Goal: Learn about a topic: Understand process/instructions

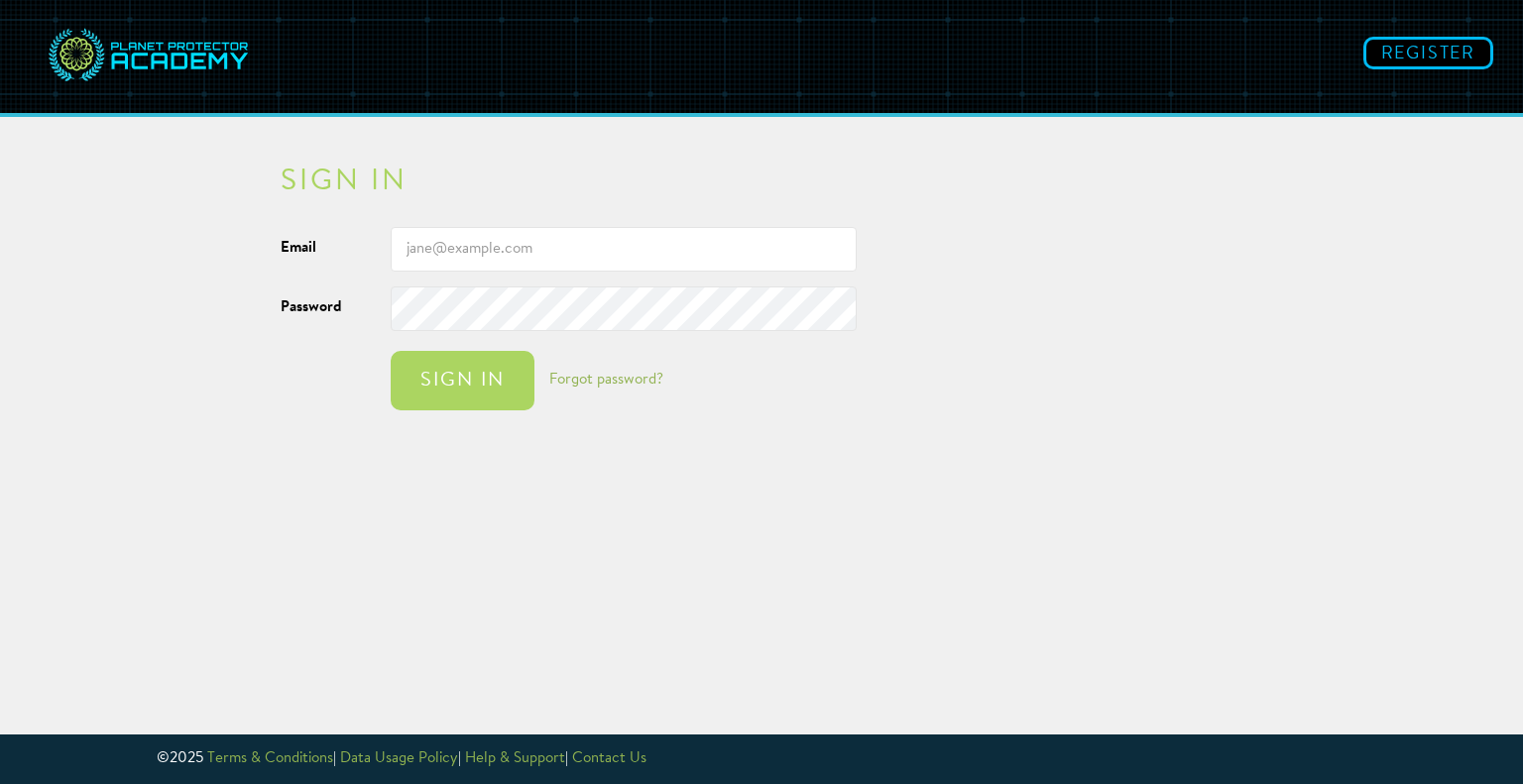
click at [655, 249] on input "Email" at bounding box center [624, 249] width 466 height 45
type input "[EMAIL_ADDRESS][DOMAIN_NAME]"
click at [391, 351] on button "Sign in" at bounding box center [462, 381] width 144 height 60
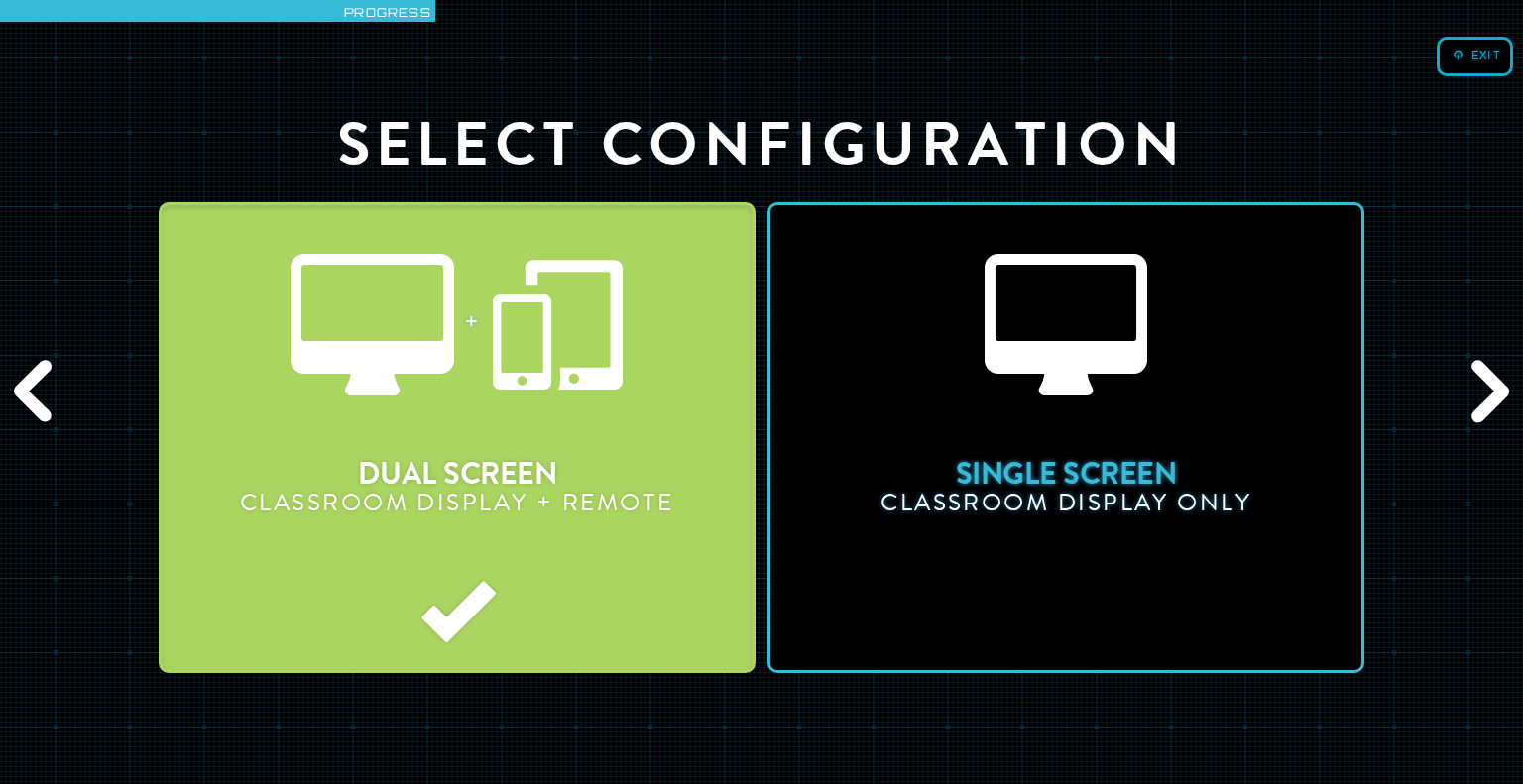
click at [46, 372] on div "Previous" at bounding box center [37, 392] width 74 height 235
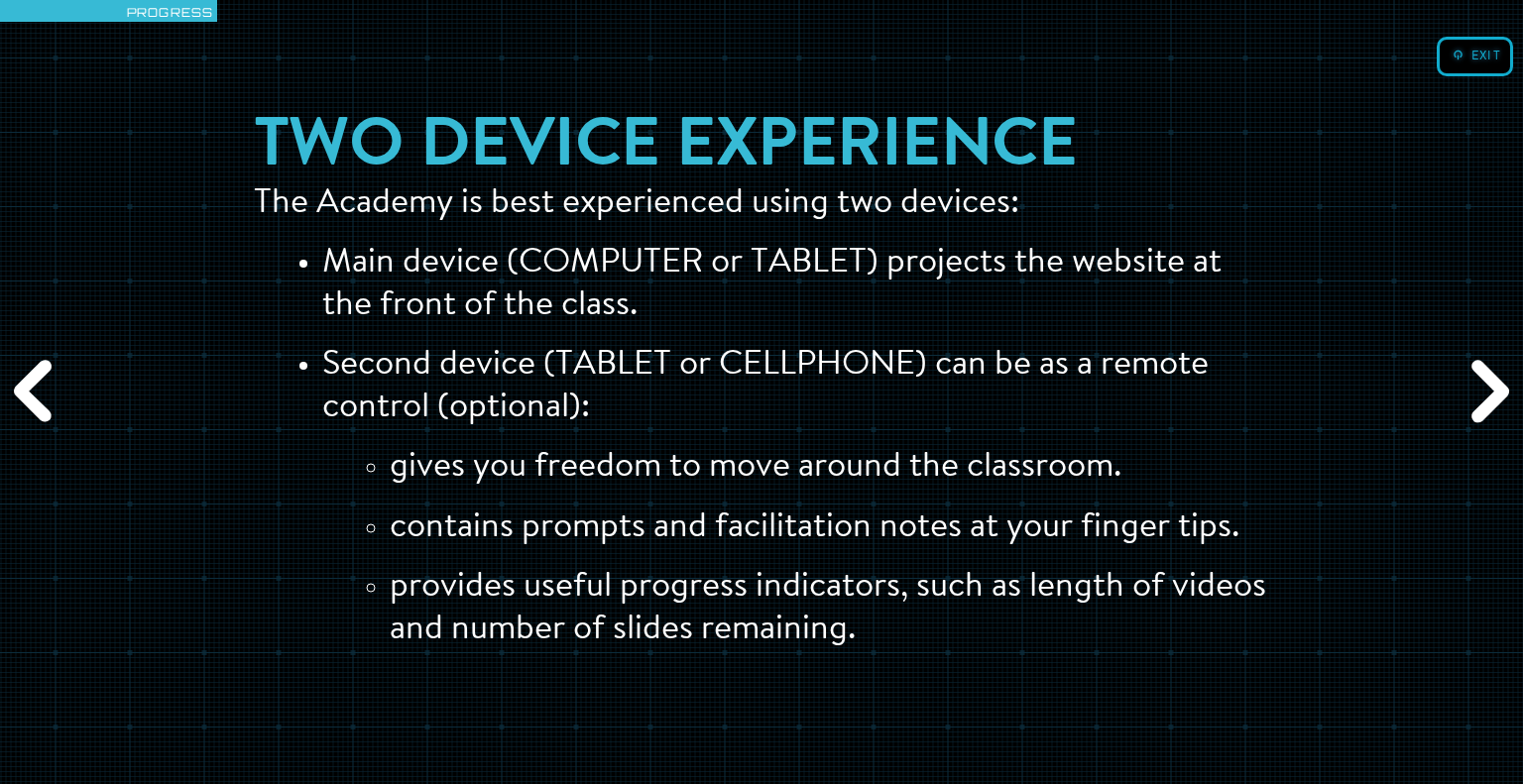
click at [46, 372] on div "Previous" at bounding box center [37, 392] width 74 height 235
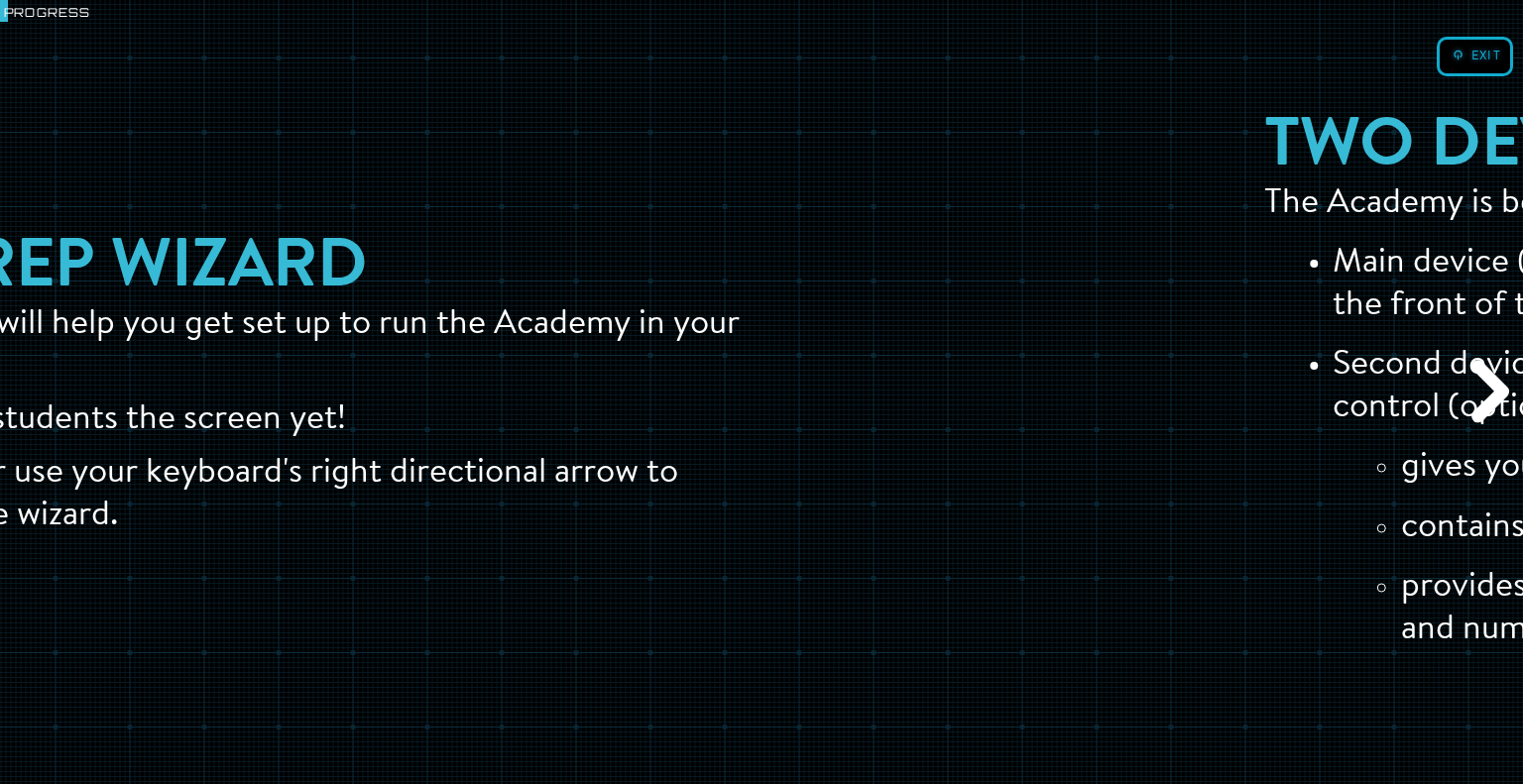
click at [46, 372] on div "Previous" at bounding box center [37, 392] width 74 height 235
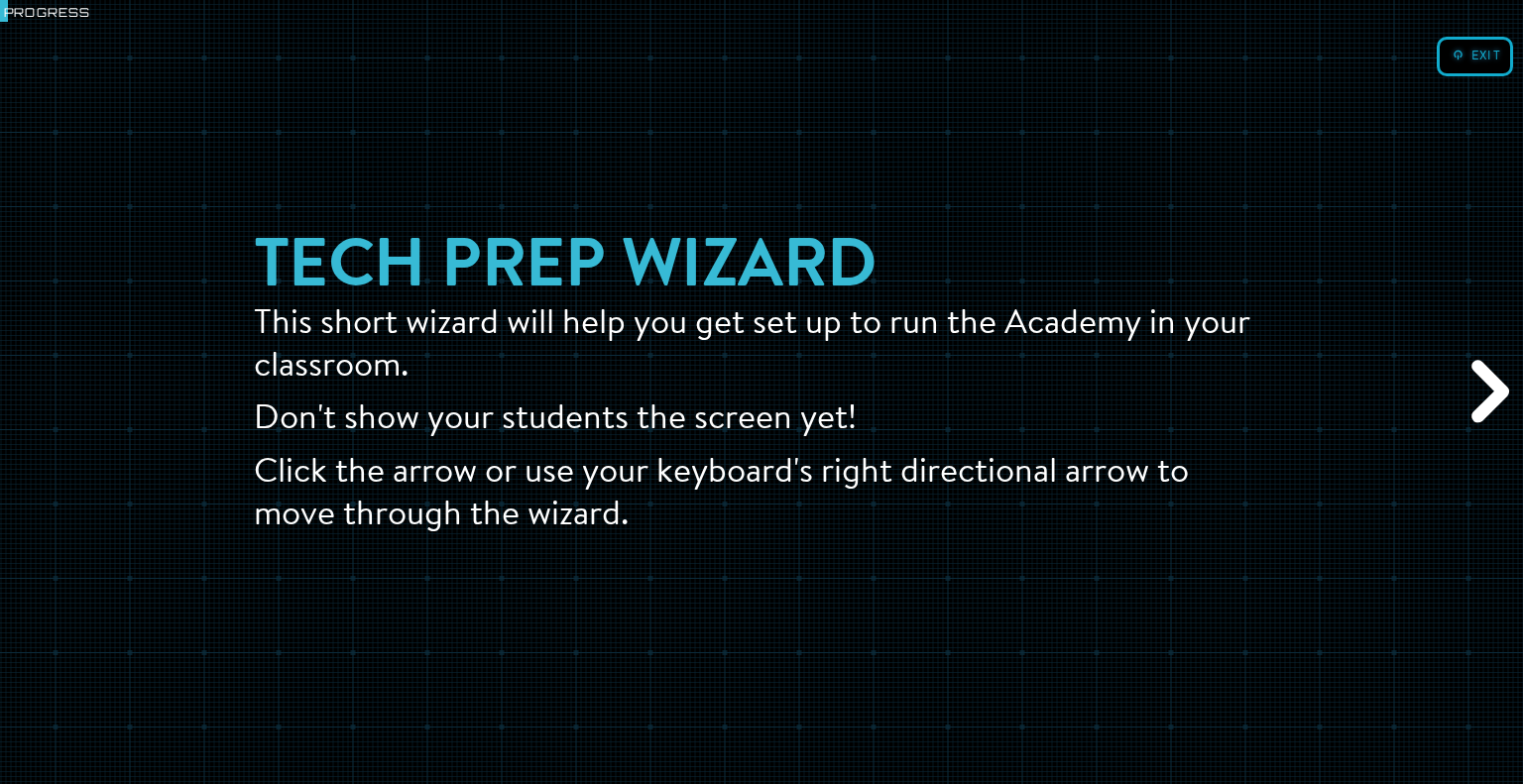
click at [1483, 401] on div "Next" at bounding box center [1486, 392] width 74 height 235
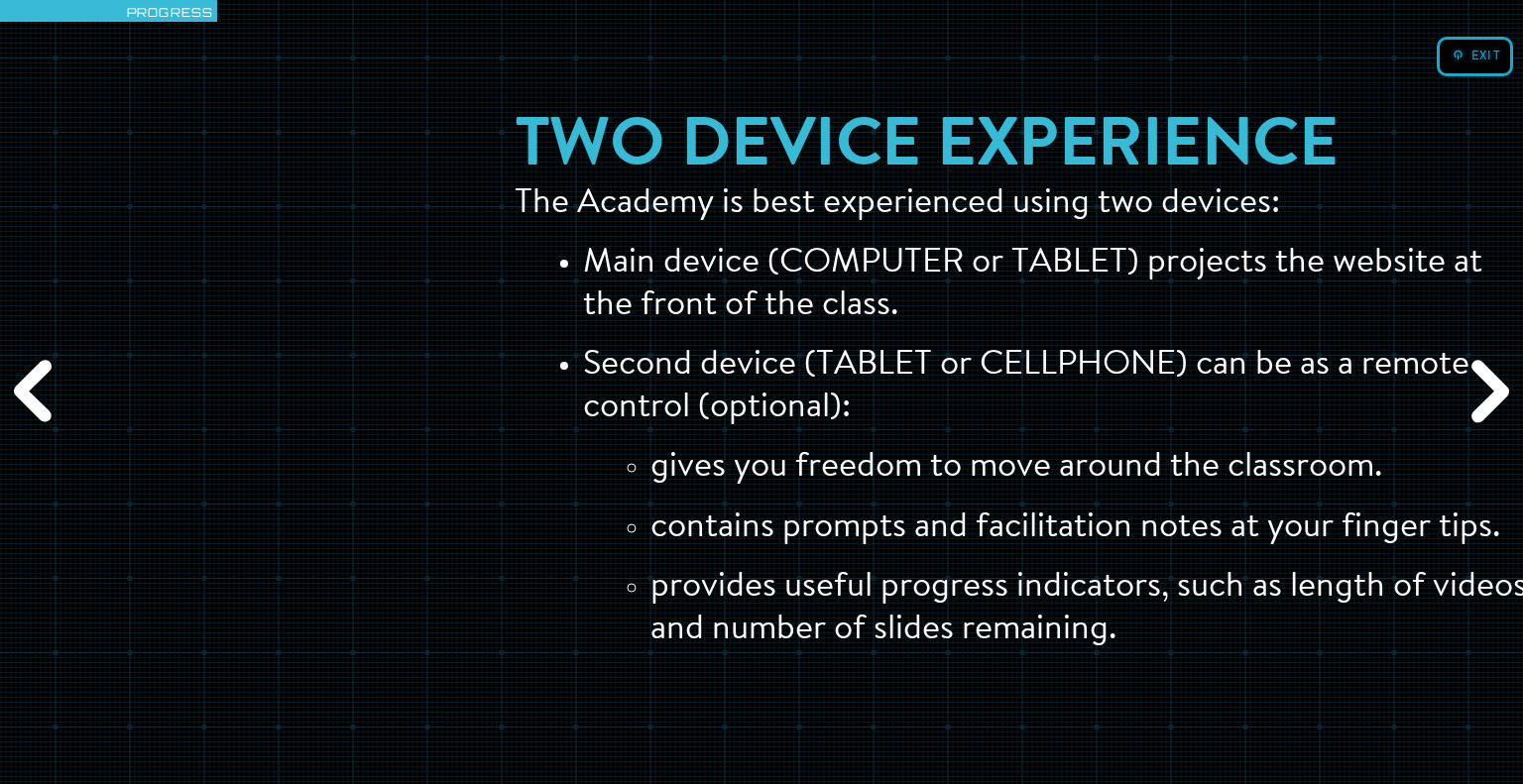
click at [1483, 401] on div "Next" at bounding box center [1486, 392] width 74 height 235
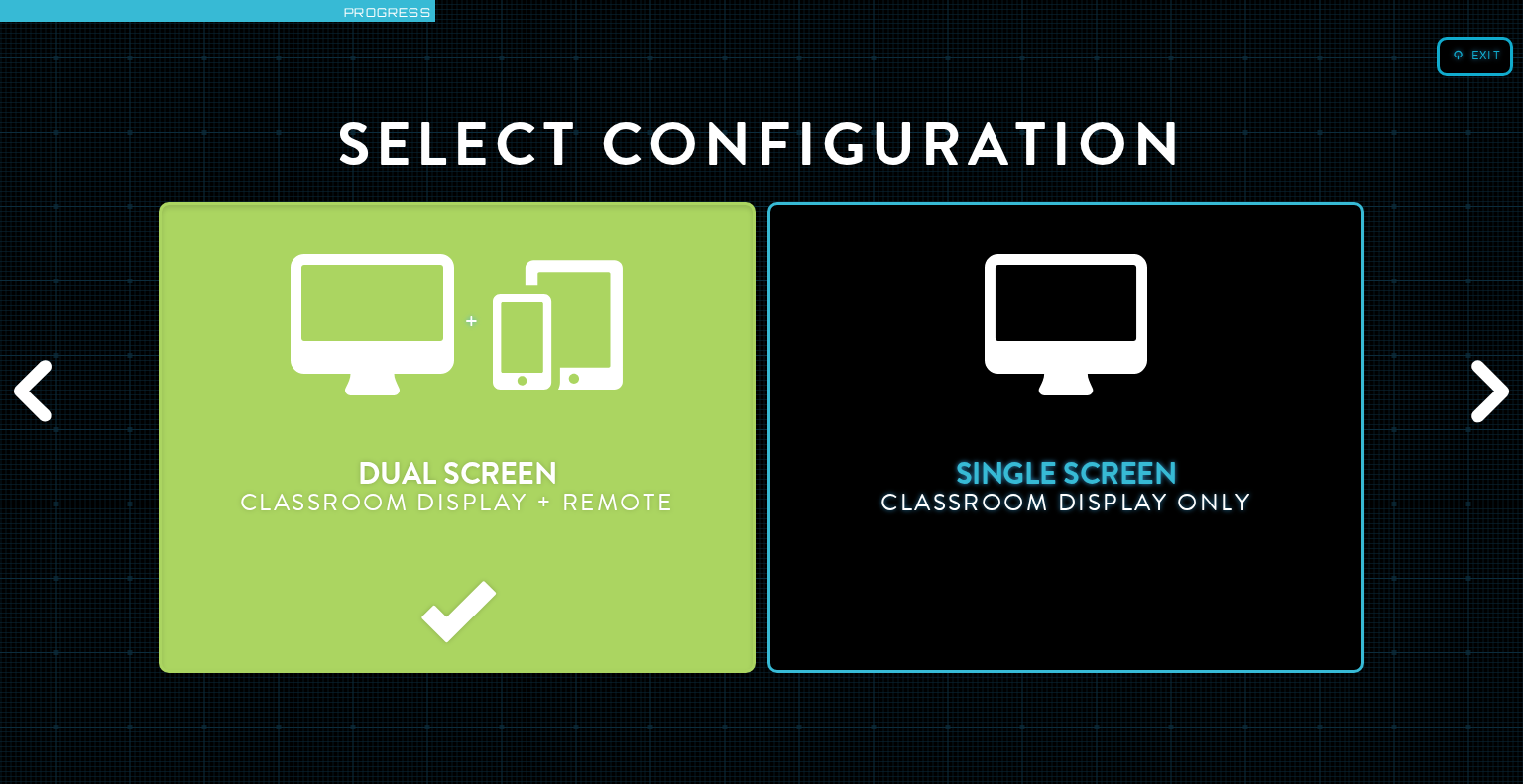
click at [1475, 369] on div "Next" at bounding box center [1486, 392] width 74 height 235
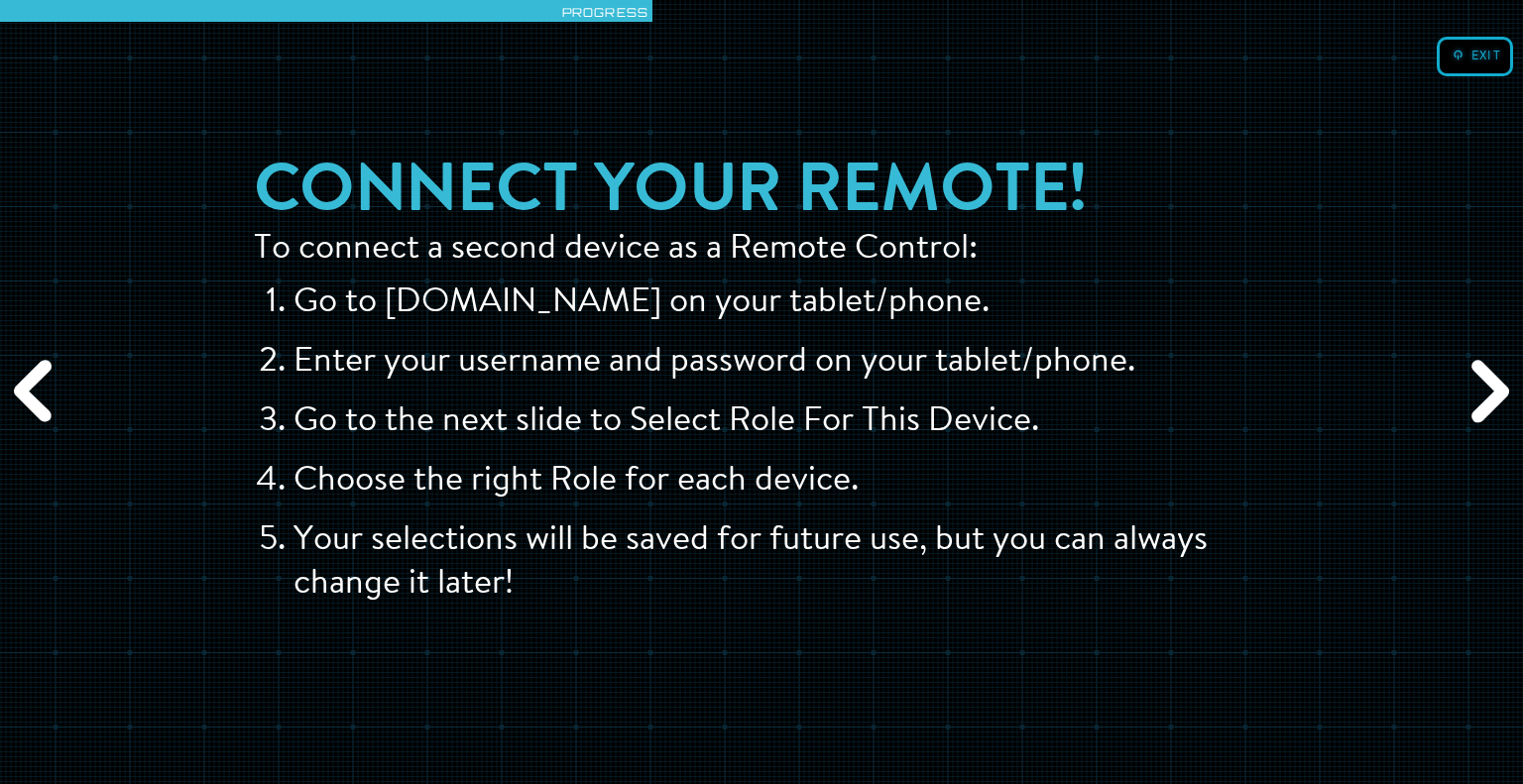
click at [1475, 369] on div "Next" at bounding box center [1486, 392] width 74 height 235
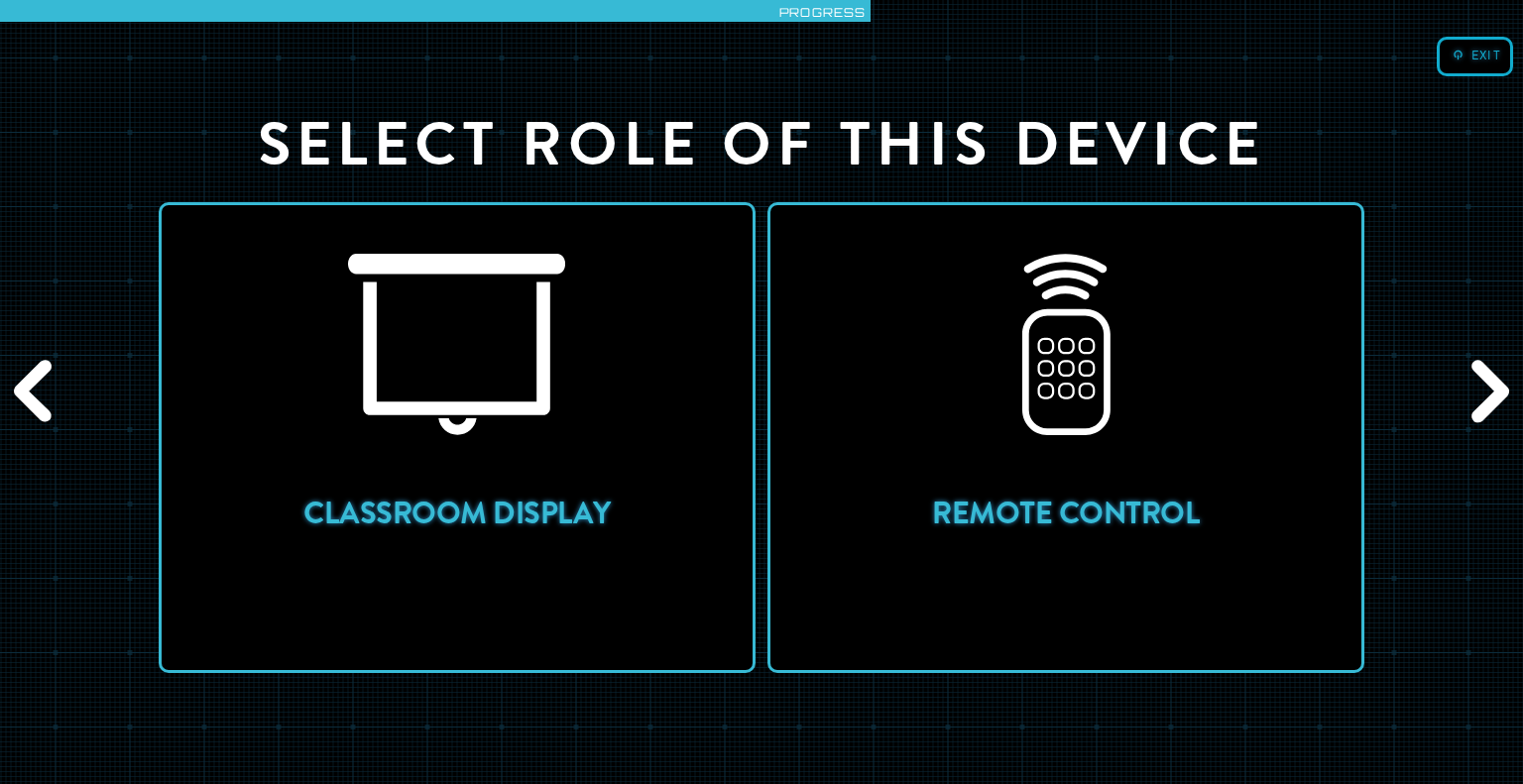
click at [1475, 369] on div "Next" at bounding box center [1486, 392] width 74 height 235
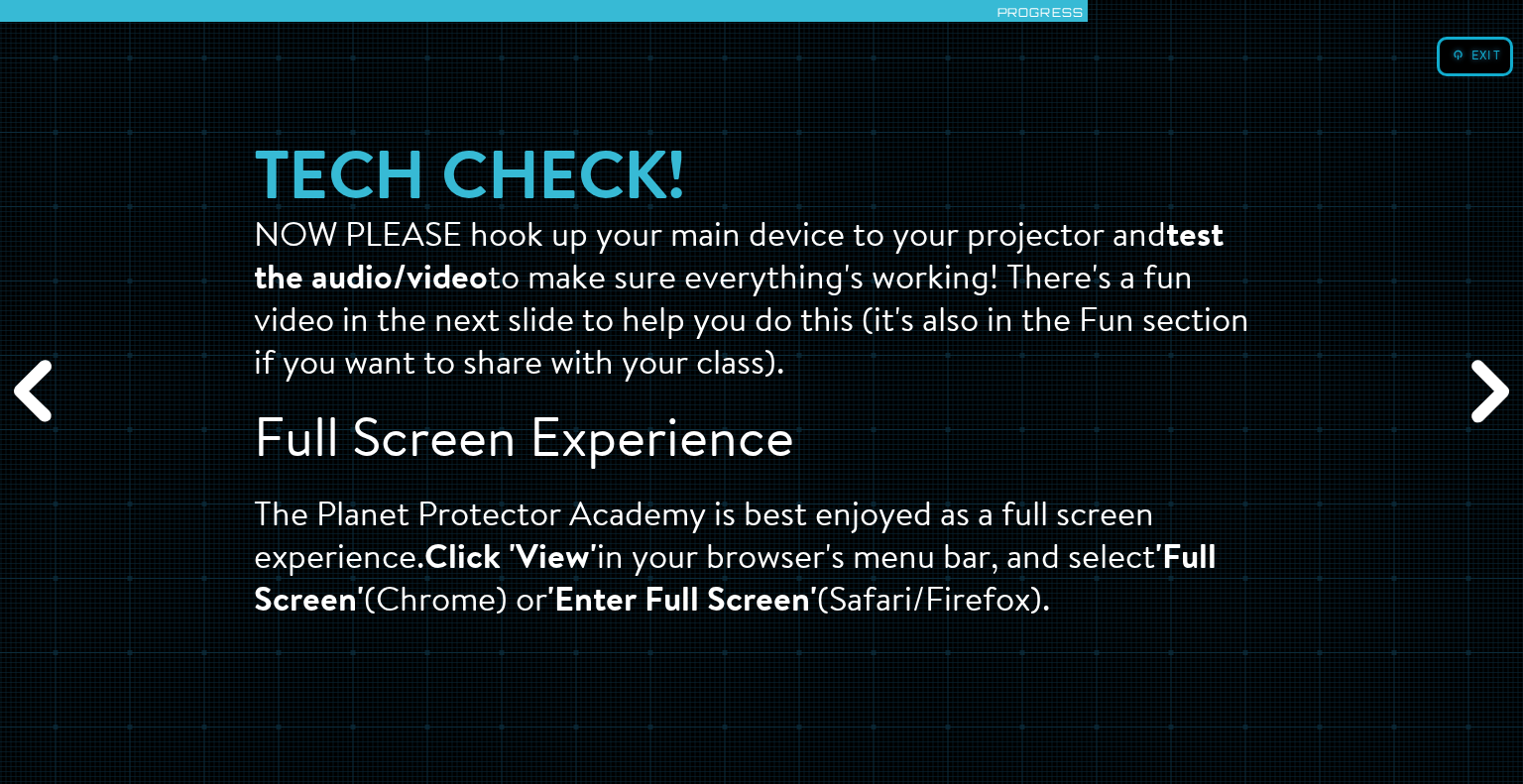
click at [1504, 378] on div "Next" at bounding box center [1486, 392] width 74 height 235
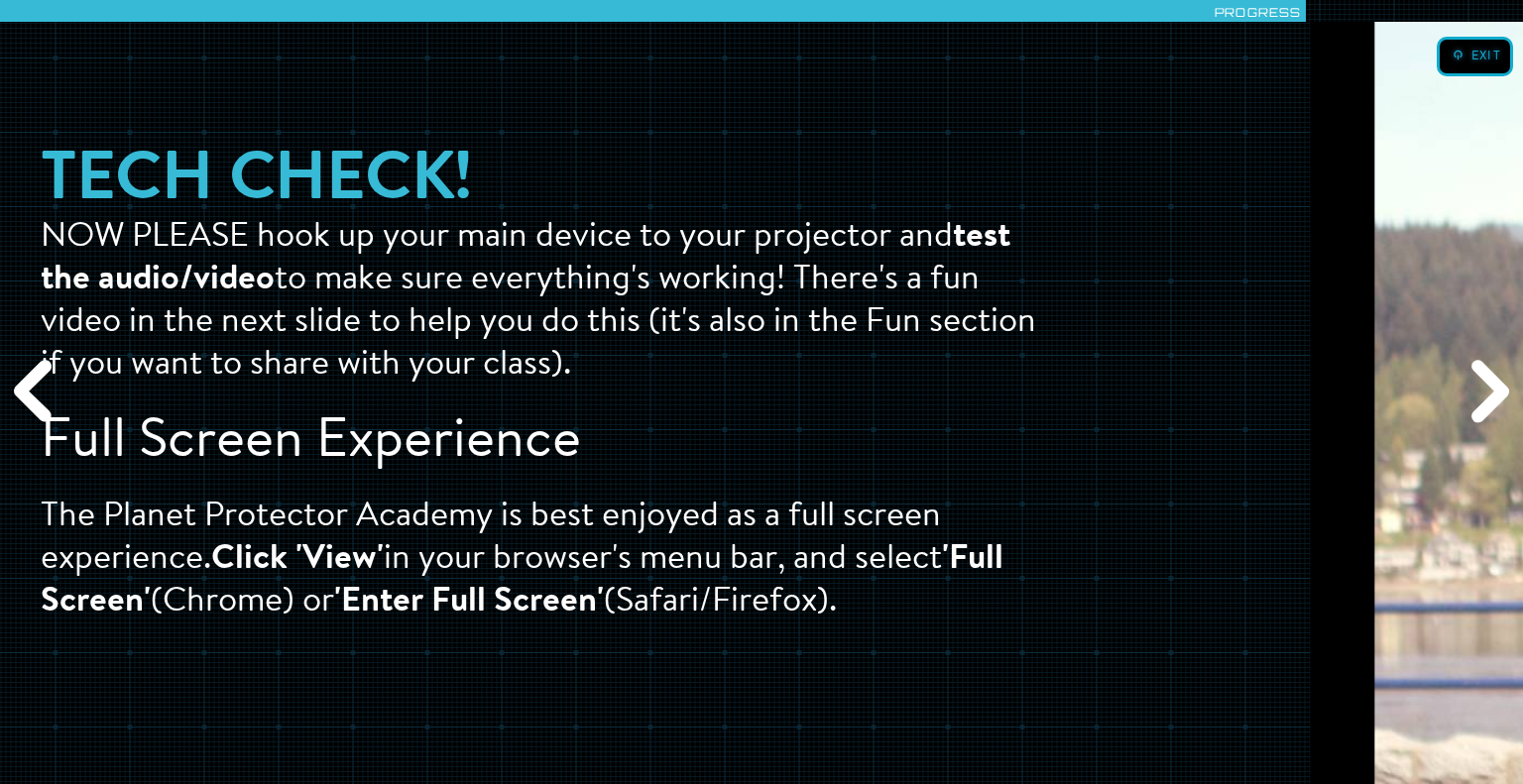
click at [1504, 378] on div "Next" at bounding box center [1486, 392] width 74 height 235
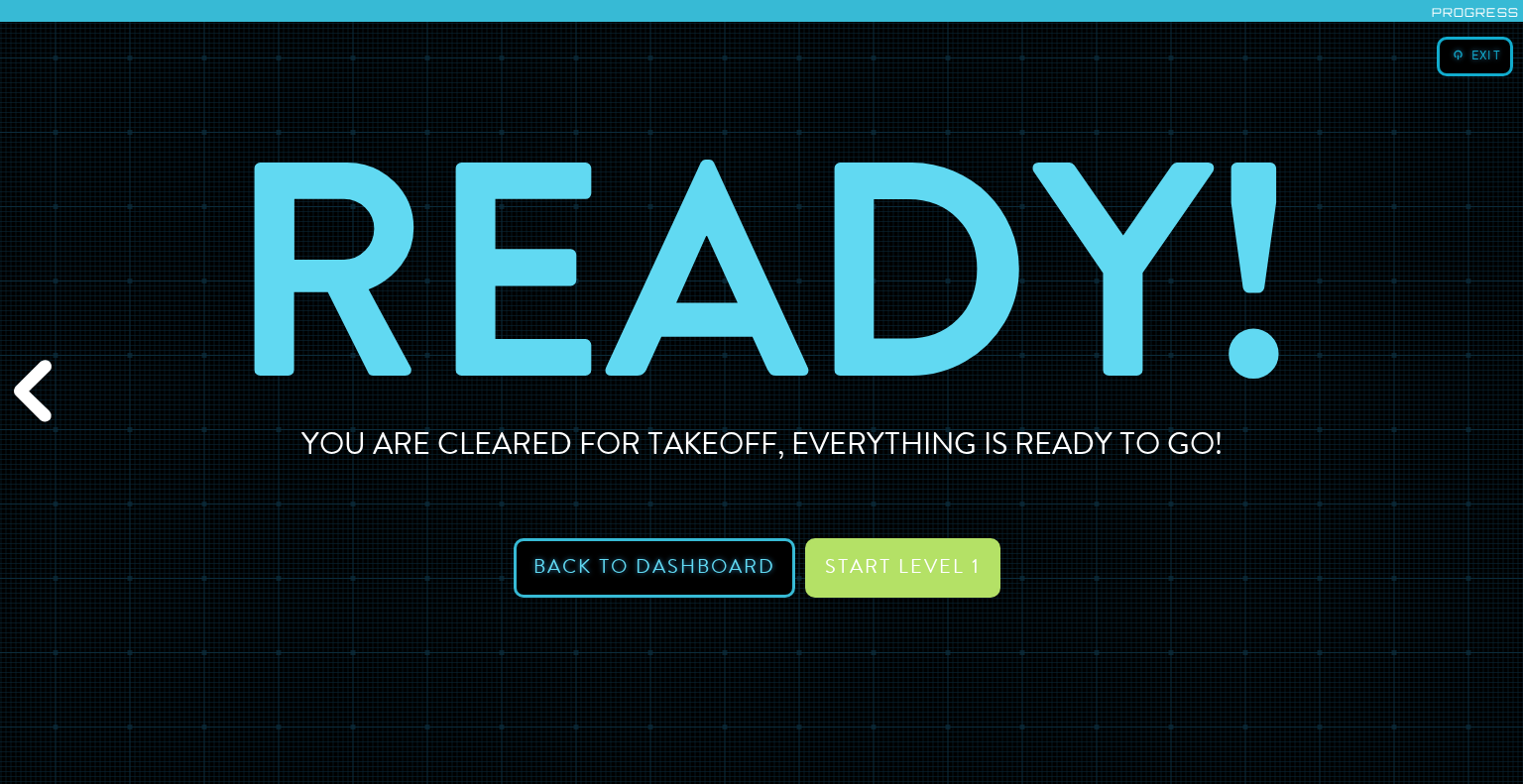
click at [1504, 378] on div "Next" at bounding box center [1486, 392] width 74 height 235
click at [722, 566] on button "Back to Dashboard" at bounding box center [654, 568] width 282 height 60
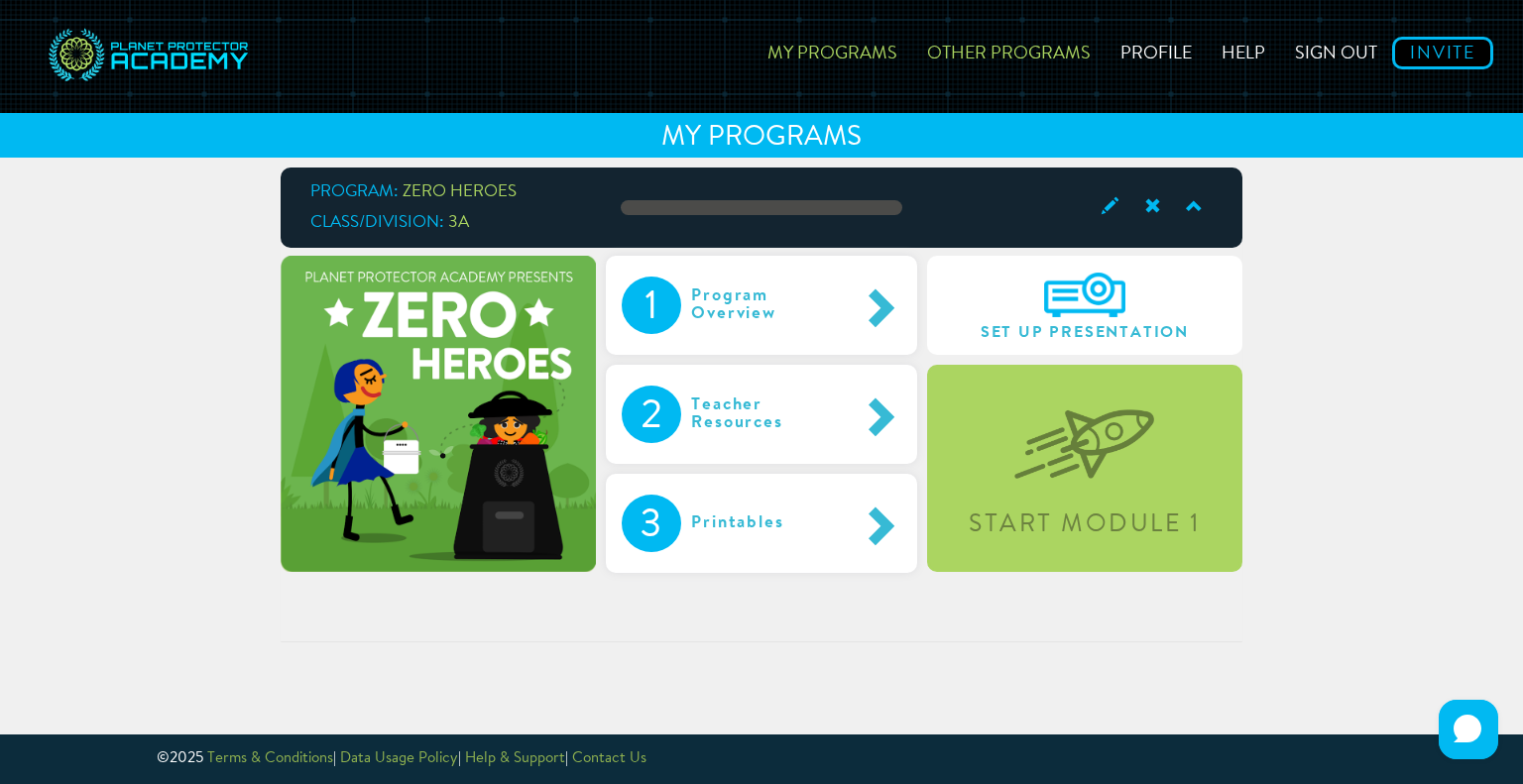
click at [1002, 61] on link "Other Programs" at bounding box center [1009, 50] width 193 height 71
